Goal: Task Accomplishment & Management: Manage account settings

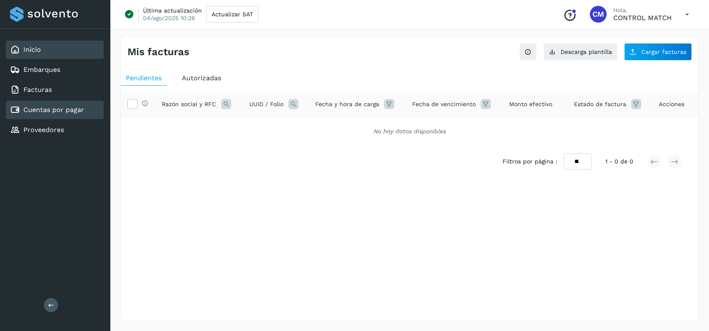
click at [64, 49] on div "Inicio" at bounding box center [55, 50] width 98 height 18
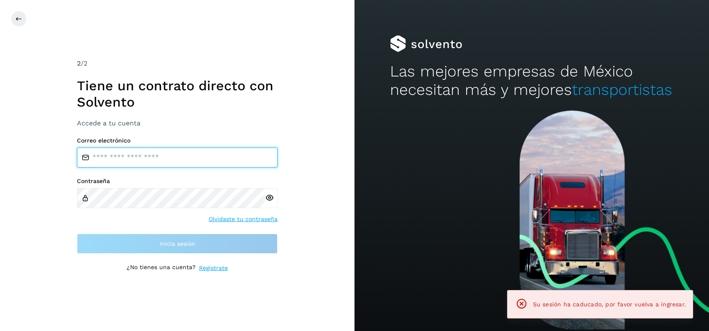
type input "**********"
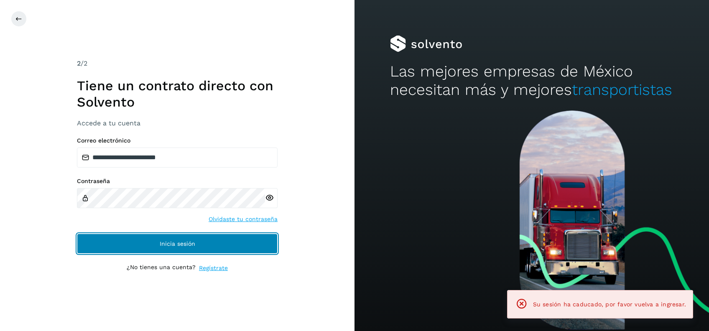
click at [187, 243] on span "Inicia sesión" at bounding box center [178, 244] width 36 height 6
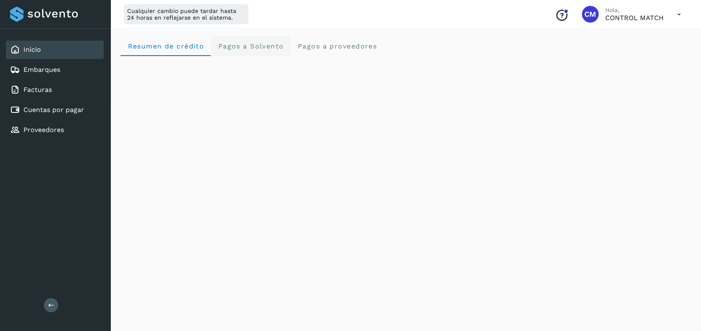
click at [256, 48] on span "Pagos a Solvento" at bounding box center [250, 46] width 66 height 8
click at [171, 48] on span "Resumen de crédito" at bounding box center [165, 46] width 77 height 8
click at [301, 14] on div "Cualquier cambio puede tardar hasta 24 horas en reflejarse en el sistema. Conoc…" at bounding box center [405, 14] width 590 height 29
click at [299, 12] on div "Cualquier cambio puede tardar hasta 24 horas en reflejarse en el sistema. Conoc…" at bounding box center [405, 14] width 590 height 29
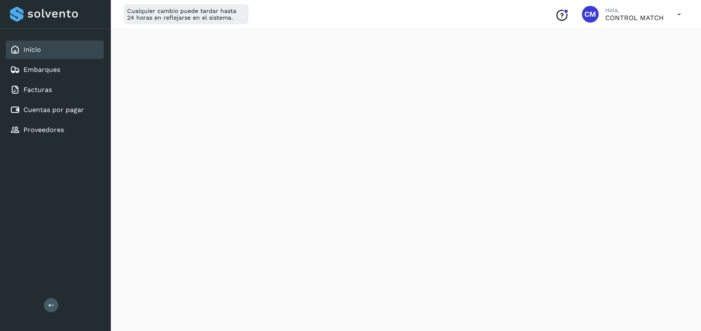
scroll to position [0, 0]
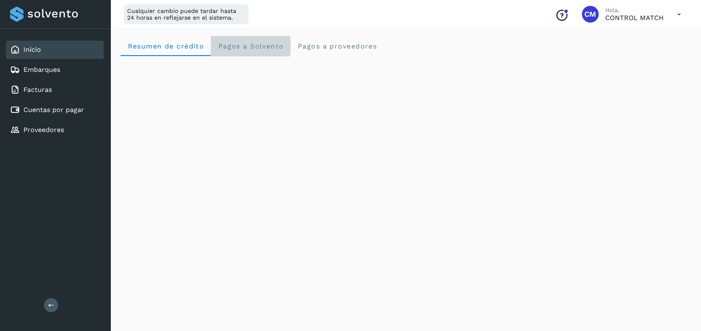
click at [270, 44] on span "Pagos a Solvento" at bounding box center [250, 46] width 66 height 8
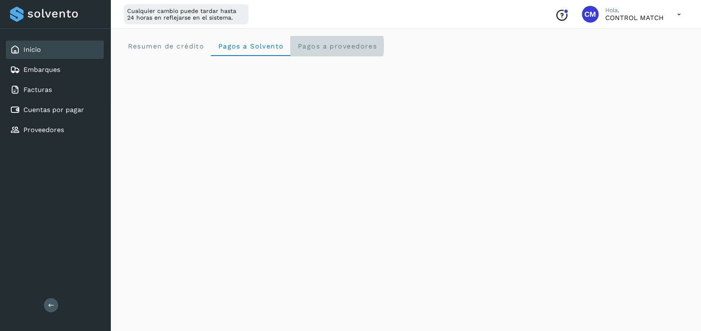
click at [329, 42] on span "Pagos a proveedores" at bounding box center [337, 46] width 80 height 8
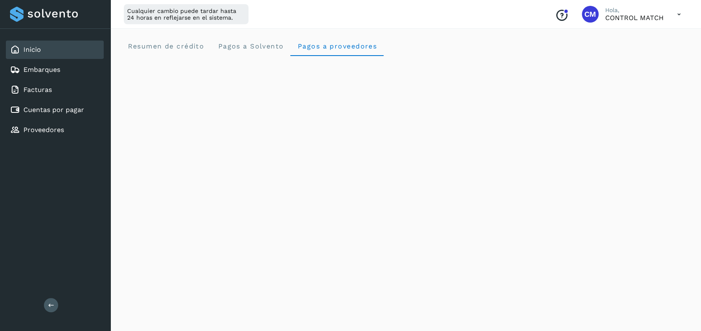
click at [304, 19] on div "Cualquier cambio puede tardar hasta 24 horas en reflejarse en el sistema. Conoc…" at bounding box center [405, 14] width 590 height 29
